Goal: Information Seeking & Learning: Learn about a topic

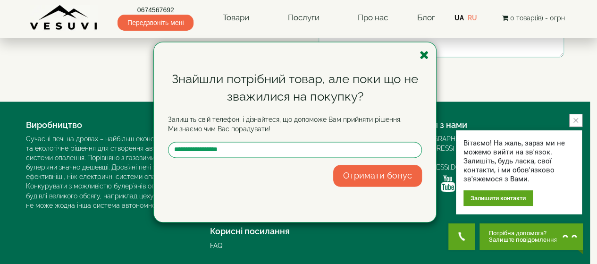
click at [422, 55] on icon "button" at bounding box center [424, 55] width 9 height 12
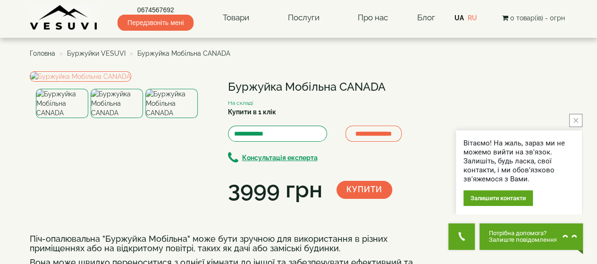
click at [101, 54] on span "Буржуйки VESUVI" at bounding box center [96, 54] width 59 height 8
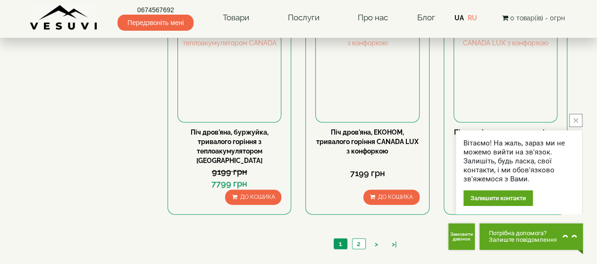
scroll to position [897, 0]
